Goal: Information Seeking & Learning: Learn about a topic

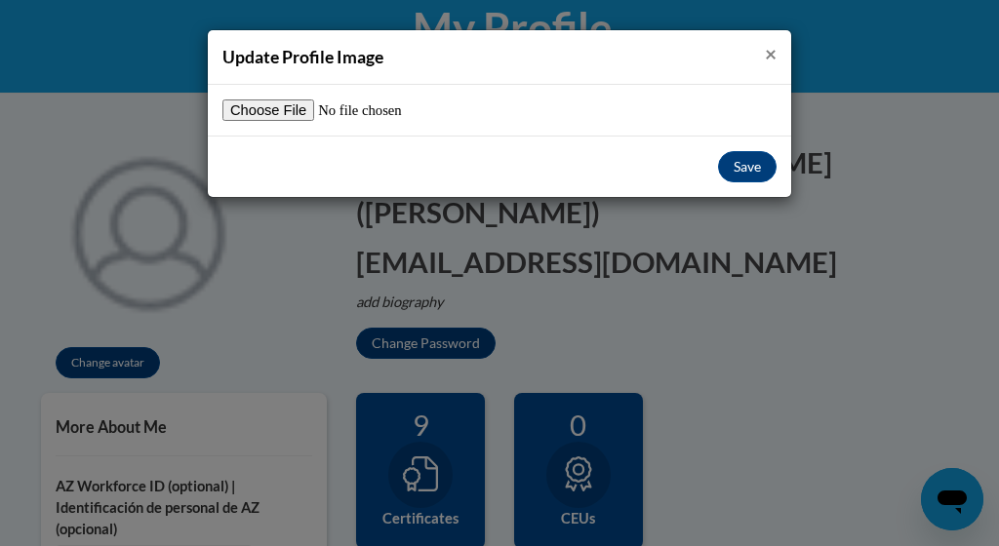
click at [769, 53] on span "×" at bounding box center [771, 53] width 12 height 24
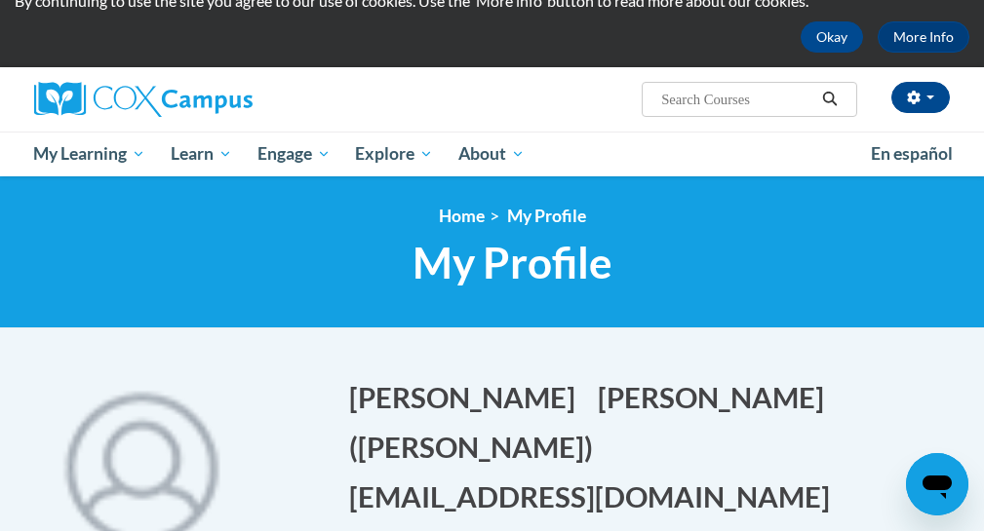
scroll to position [69, 0]
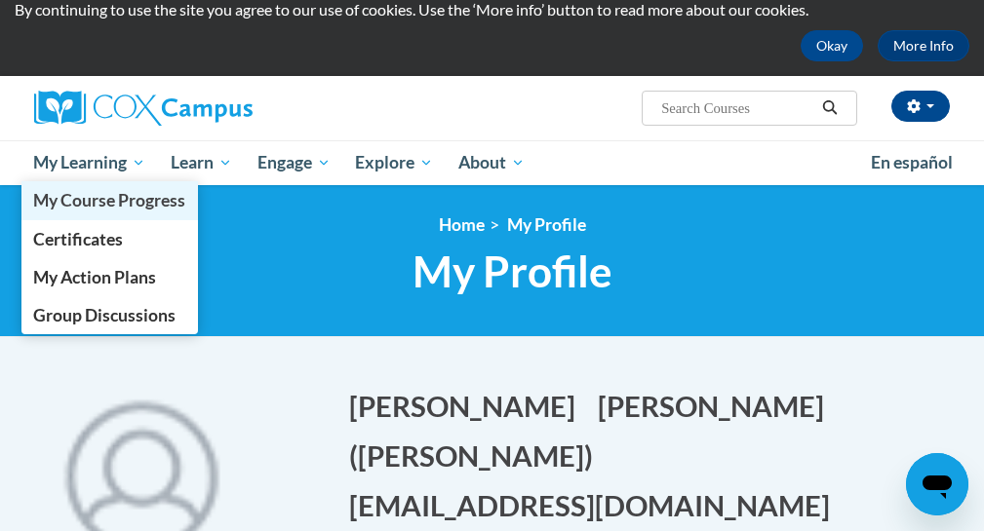
click at [102, 200] on span "My Course Progress" at bounding box center [109, 200] width 152 height 20
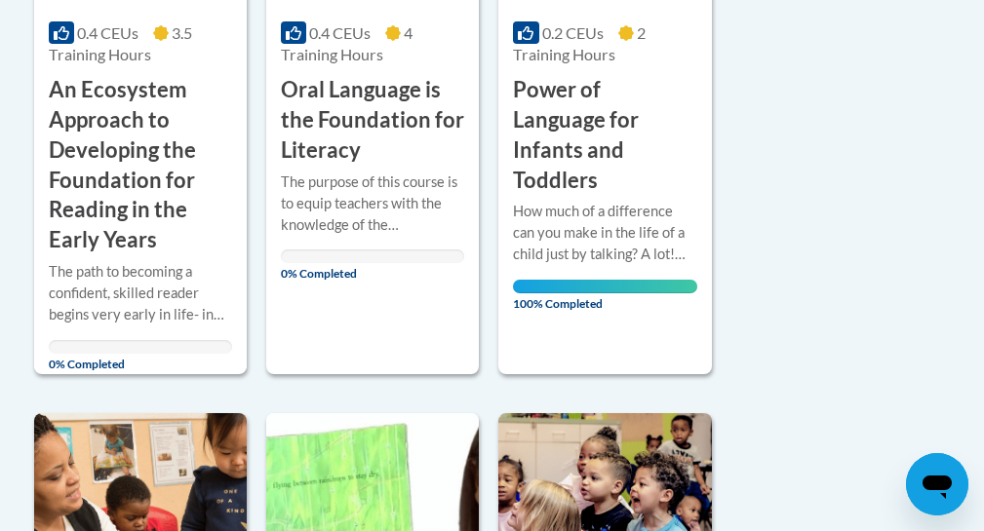
scroll to position [675, 0]
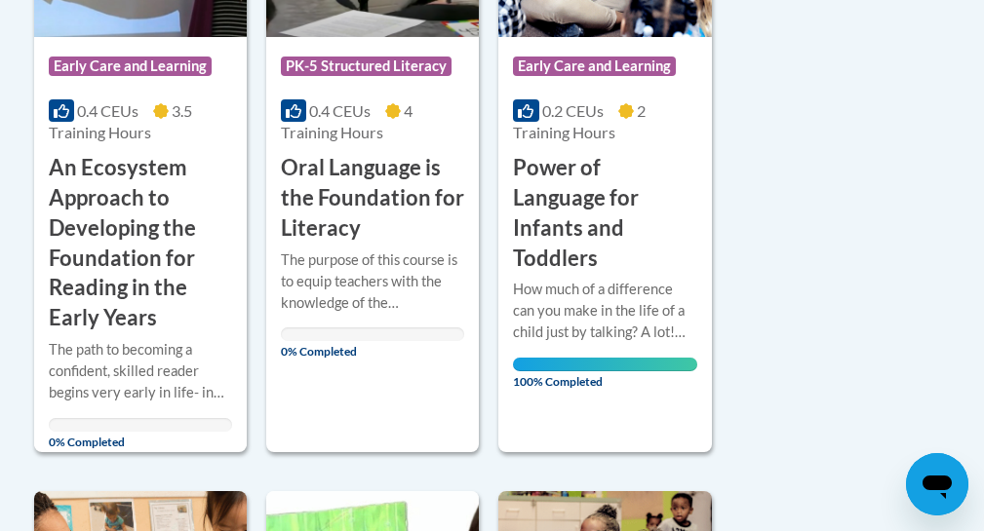
click at [360, 179] on h3 "Oral Language is the Foundation for Literacy" at bounding box center [372, 198] width 183 height 90
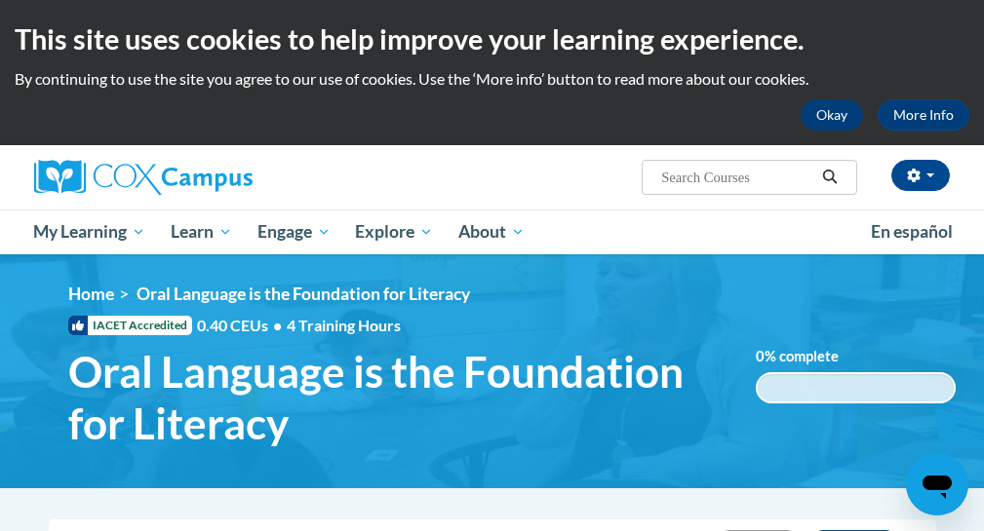
click at [842, 121] on button "Okay" at bounding box center [832, 114] width 62 height 31
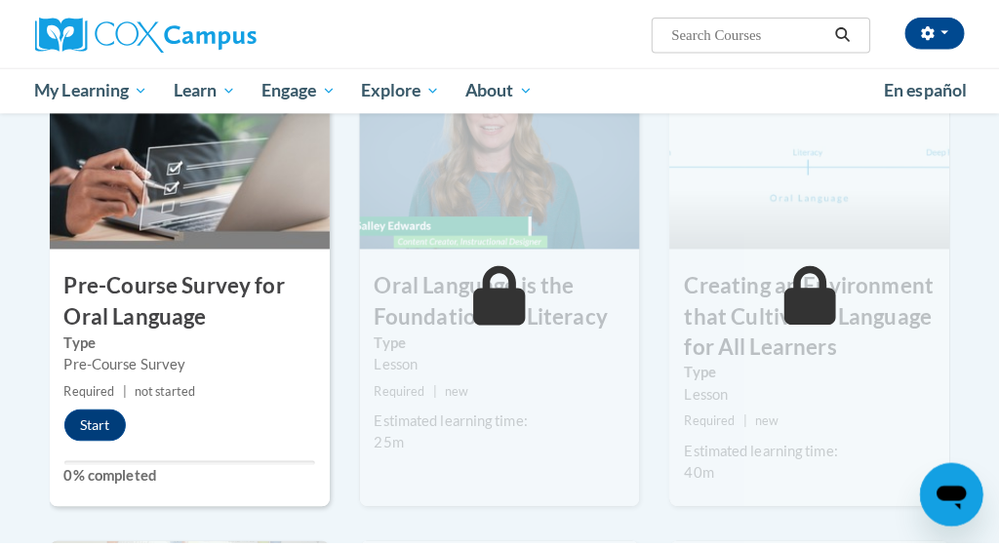
scroll to position [497, 0]
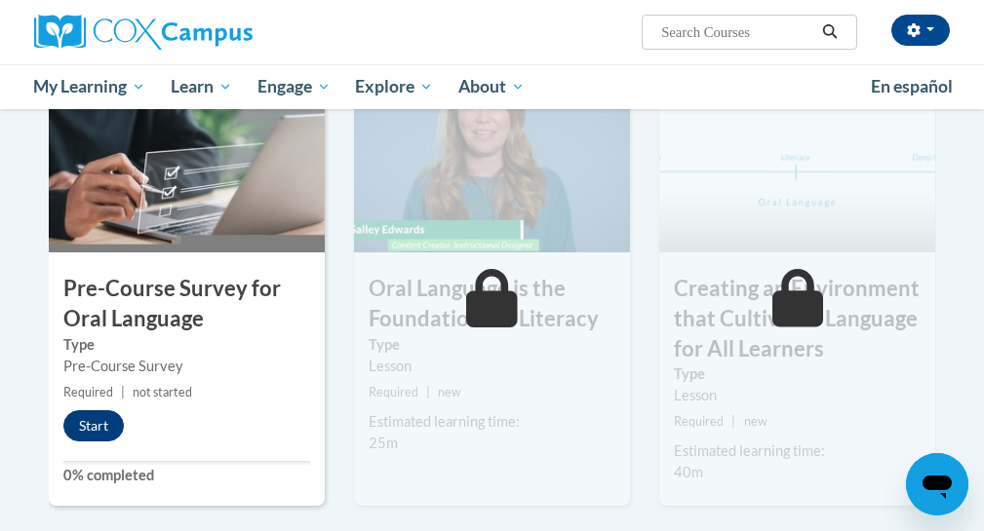
click at [87, 438] on button "Start" at bounding box center [93, 426] width 60 height 31
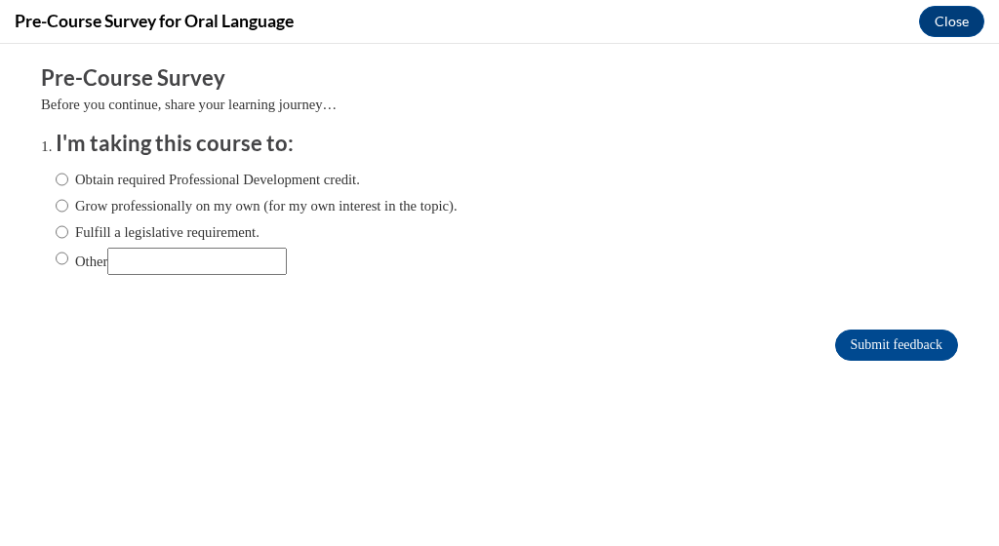
scroll to position [0, 0]
click at [56, 176] on input "Obtain required Professional Development credit." at bounding box center [62, 179] width 13 height 21
radio input "true"
click at [847, 347] on input "Submit feedback" at bounding box center [896, 345] width 123 height 31
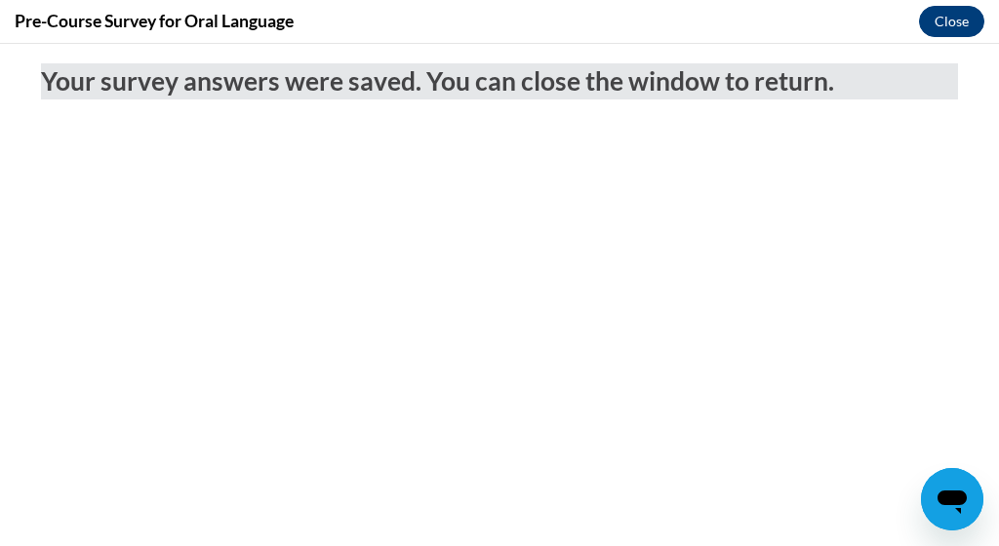
click at [954, 16] on button "Close" at bounding box center [951, 21] width 65 height 31
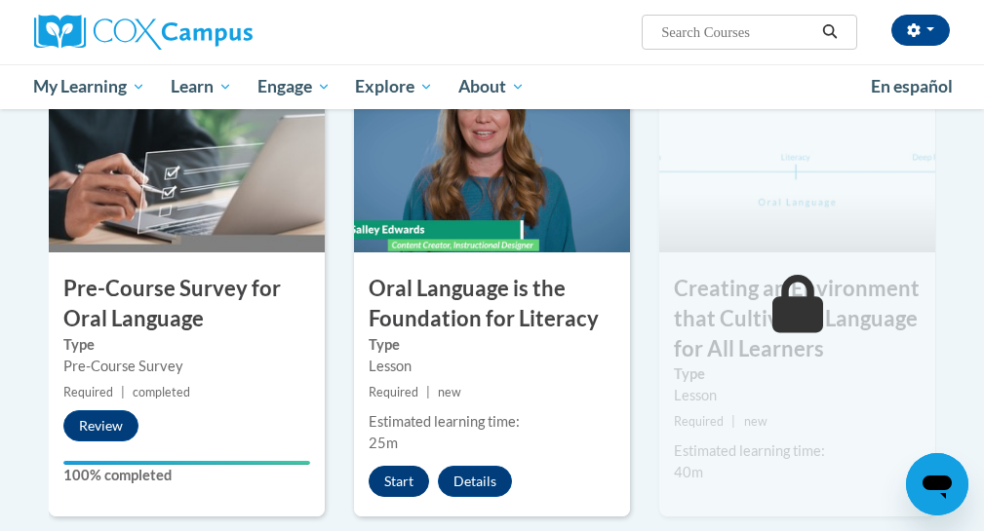
click at [400, 483] on button "Start" at bounding box center [399, 481] width 60 height 31
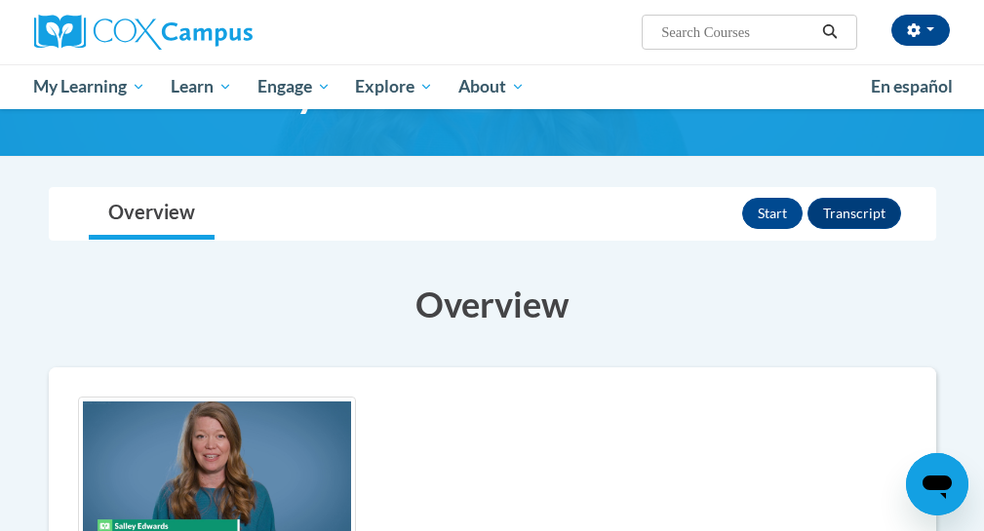
scroll to position [150, 0]
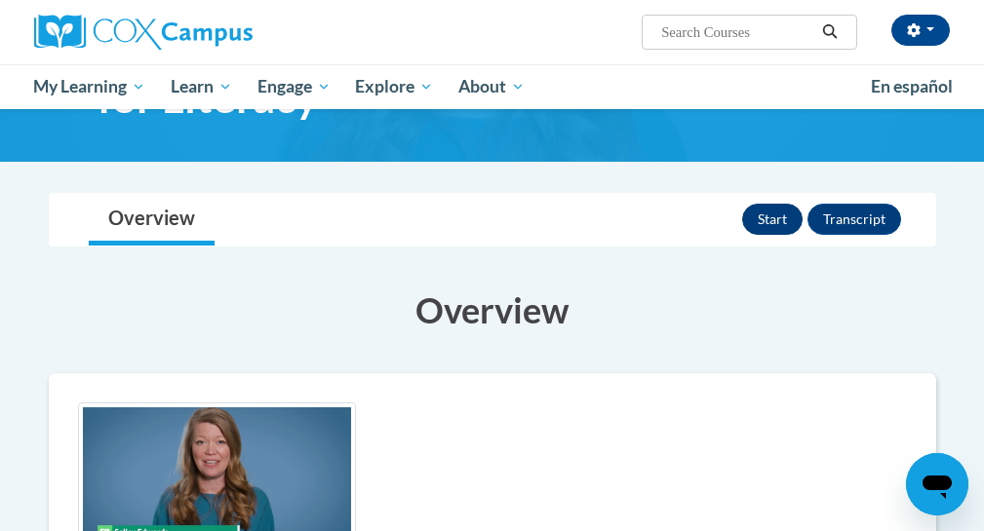
click at [761, 219] on button "Start" at bounding box center [772, 219] width 60 height 31
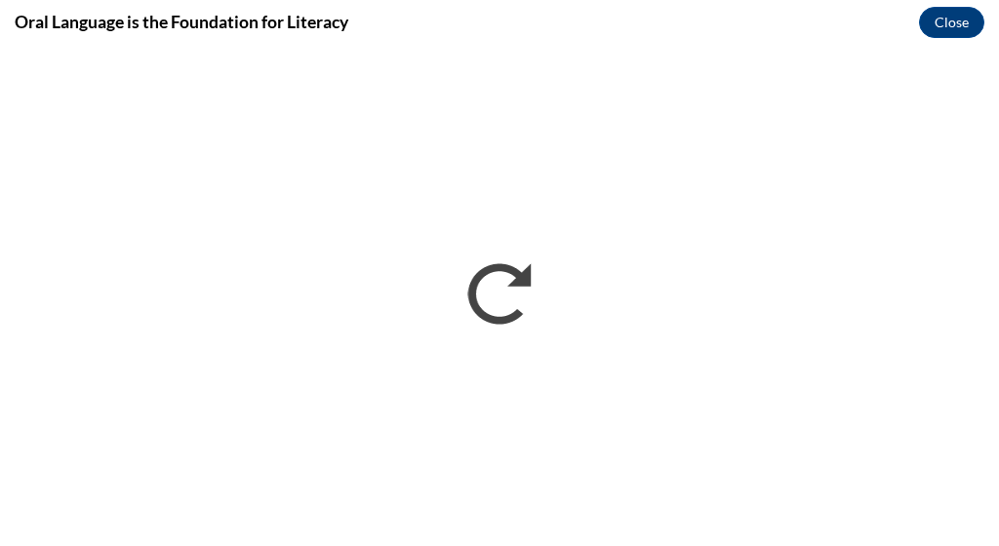
scroll to position [0, 0]
